Goal: Information Seeking & Learning: Compare options

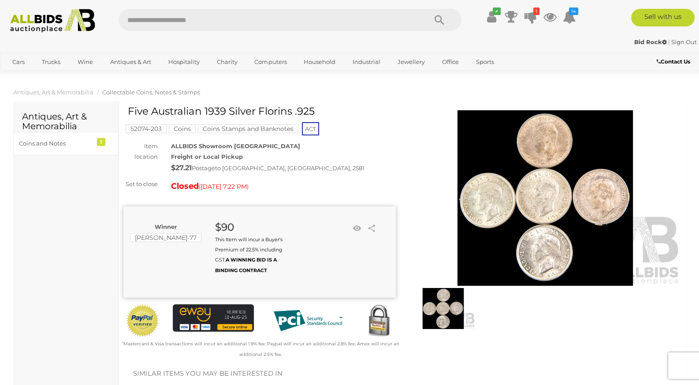
click at [443, 300] on img at bounding box center [443, 308] width 64 height 41
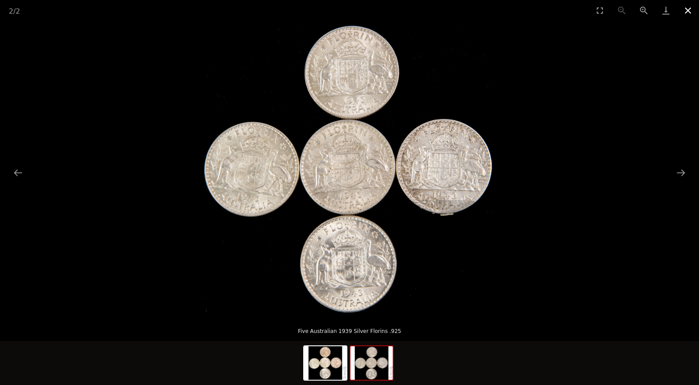
click at [684, 9] on button "Close gallery" at bounding box center [688, 10] width 22 height 21
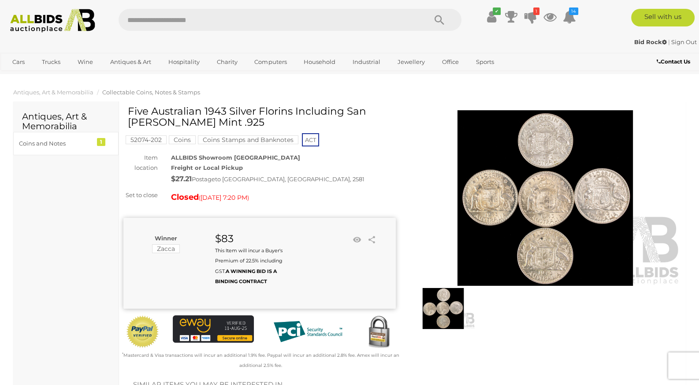
click at [471, 257] on img at bounding box center [545, 197] width 272 height 175
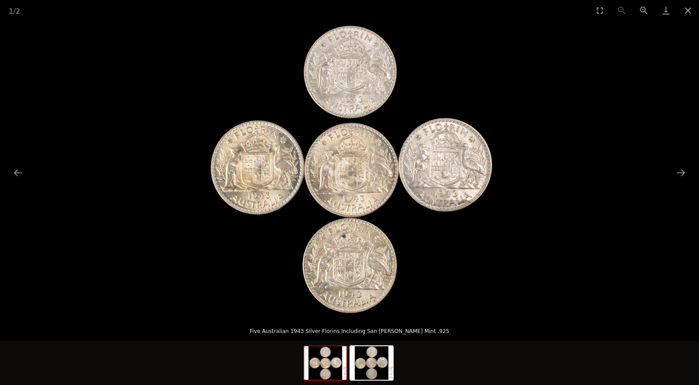
click at [372, 241] on img at bounding box center [349, 168] width 295 height 295
click at [373, 241] on img at bounding box center [349, 168] width 295 height 295
click at [374, 240] on img at bounding box center [349, 168] width 295 height 295
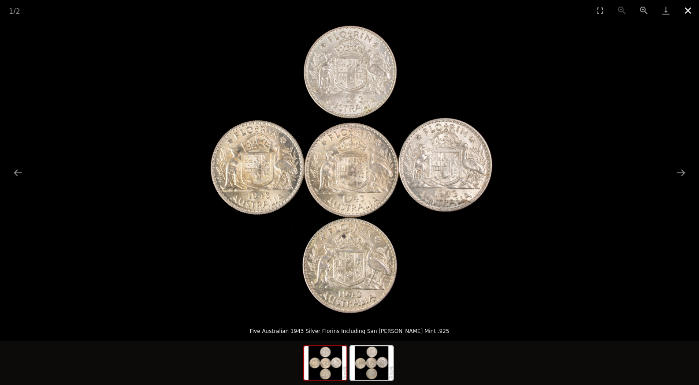
click at [687, 6] on button "Close gallery" at bounding box center [688, 10] width 22 height 21
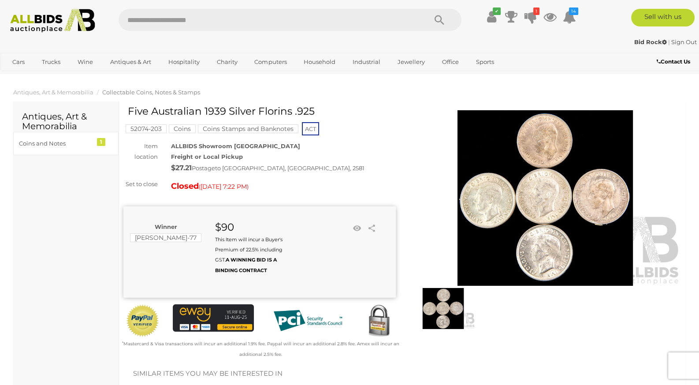
click at [452, 285] on img at bounding box center [545, 197] width 272 height 175
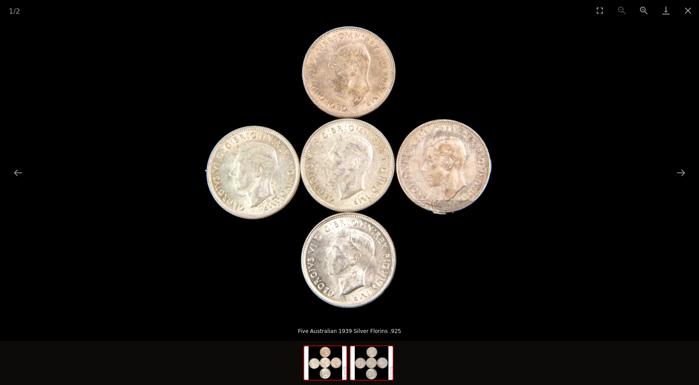
click at [387, 352] on img at bounding box center [371, 363] width 42 height 34
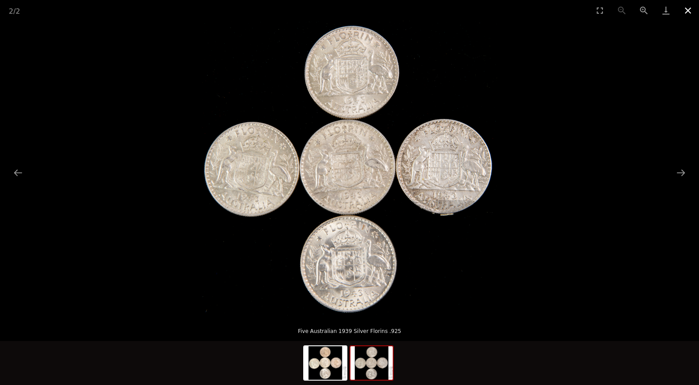
click at [686, 4] on button "Close gallery" at bounding box center [688, 10] width 22 height 21
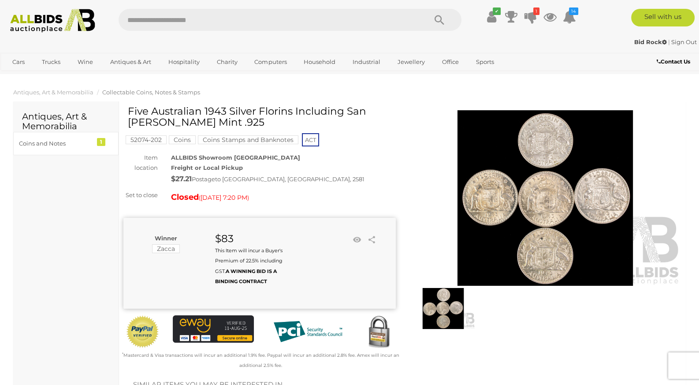
click at [526, 244] on img at bounding box center [545, 197] width 272 height 175
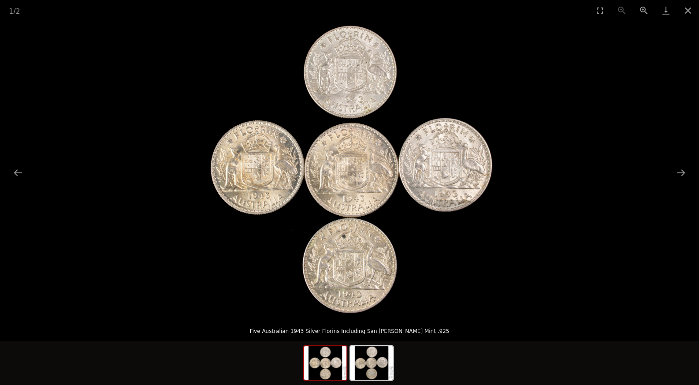
click at [480, 222] on img at bounding box center [349, 168] width 295 height 295
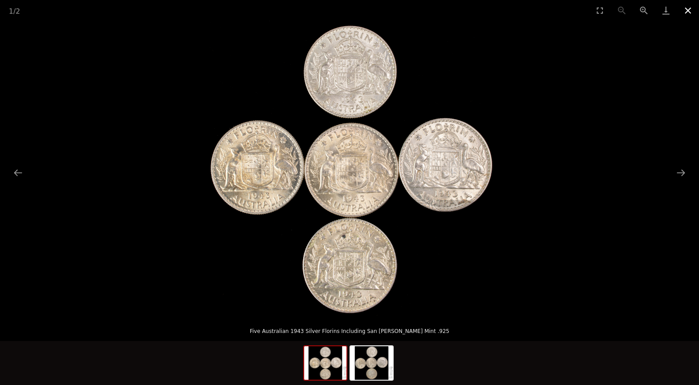
click at [683, 11] on button "Close gallery" at bounding box center [688, 10] width 22 height 21
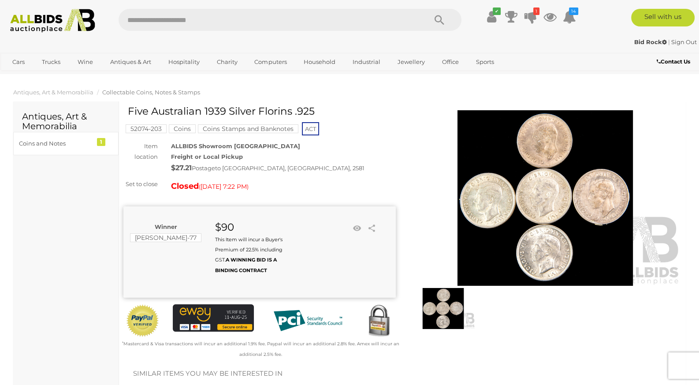
click at [451, 293] on img at bounding box center [443, 308] width 64 height 41
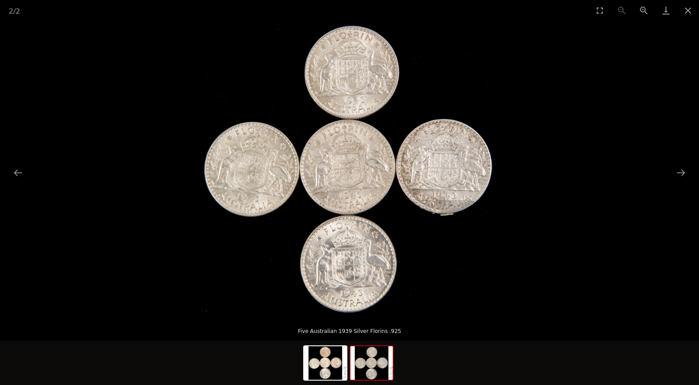
click at [484, 195] on img at bounding box center [349, 168] width 295 height 295
click at [483, 195] on img at bounding box center [349, 168] width 295 height 295
click at [459, 186] on img at bounding box center [349, 168] width 295 height 295
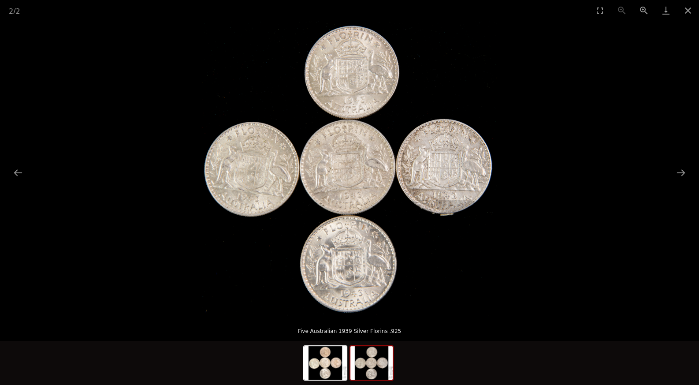
click at [459, 186] on img at bounding box center [349, 168] width 295 height 295
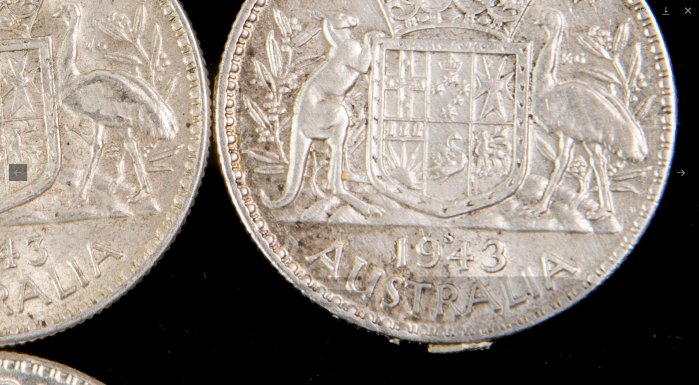
drag, startPoint x: 459, startPoint y: 242, endPoint x: 462, endPoint y: 219, distance: 22.8
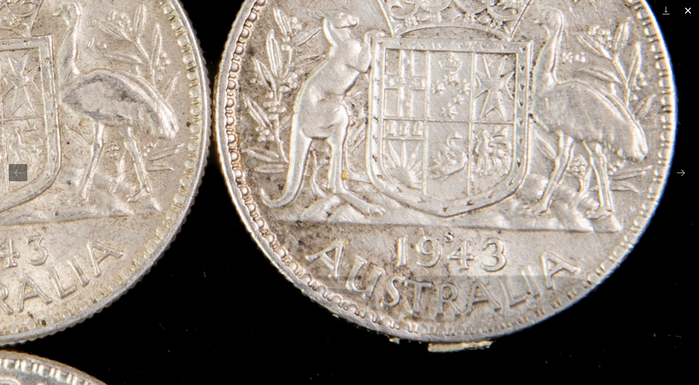
click at [682, 5] on button "Close gallery" at bounding box center [688, 10] width 22 height 21
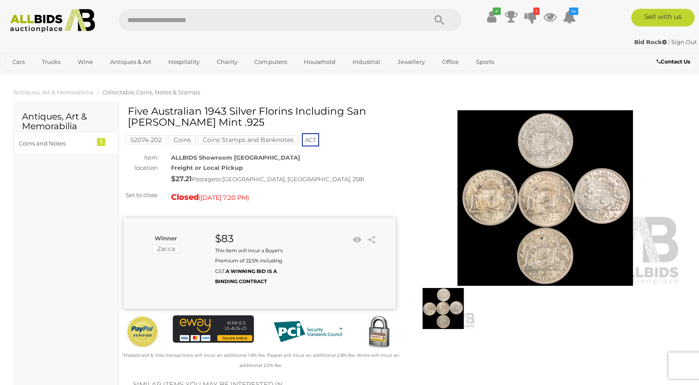
click at [493, 197] on img at bounding box center [545, 197] width 272 height 175
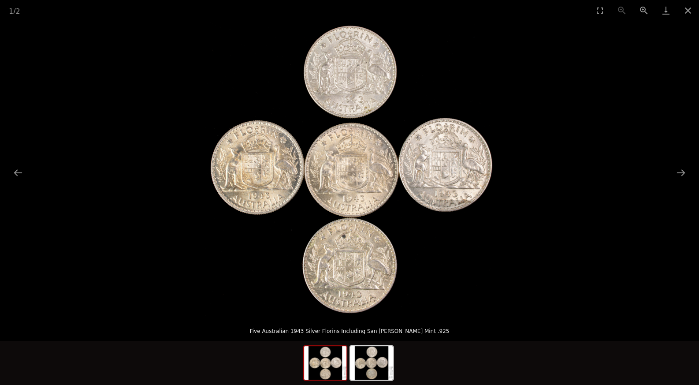
click at [456, 190] on img at bounding box center [349, 168] width 295 height 295
click at [455, 190] on img at bounding box center [349, 168] width 295 height 295
